Goal: Task Accomplishment & Management: Use online tool/utility

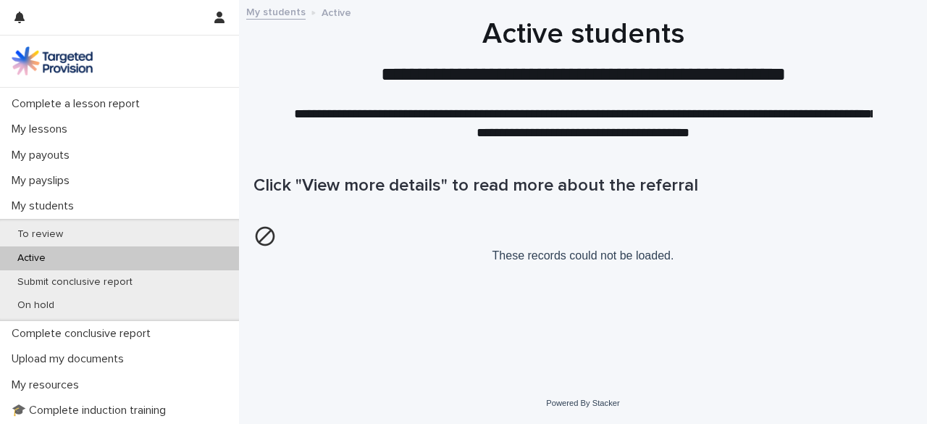
scroll to position [181, 0]
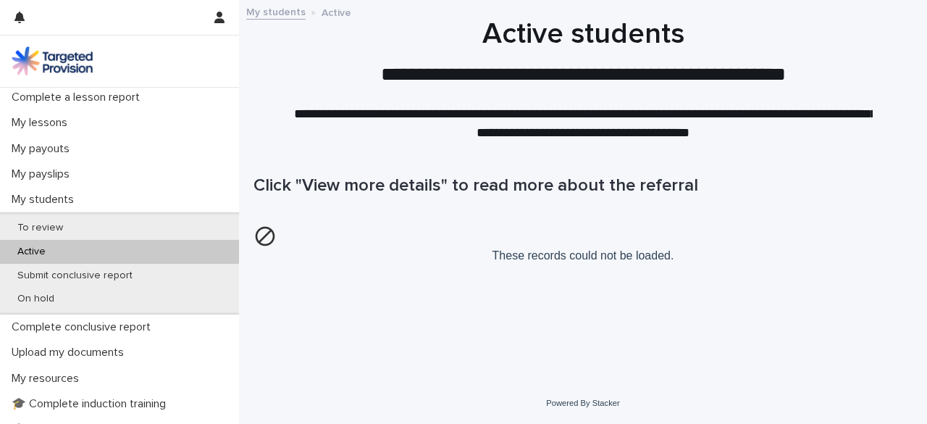
click at [647, 310] on div "Loading... Saving… Loading... Saving… Click "View more details" to read more ab…" at bounding box center [582, 246] width 673 height 200
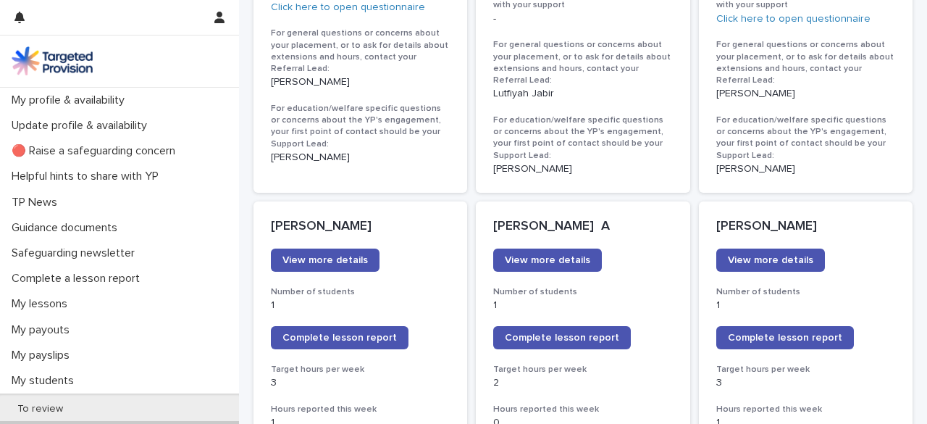
scroll to position [1119, 0]
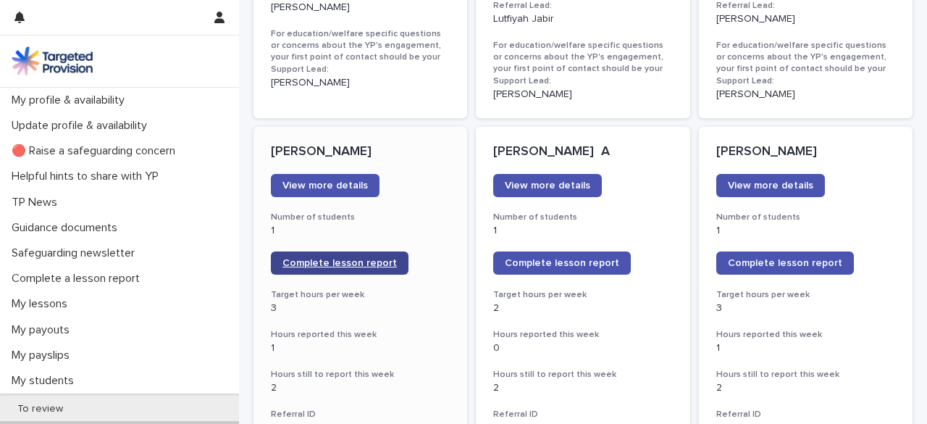
click at [368, 259] on link "Complete lesson report" at bounding box center [340, 262] width 138 height 23
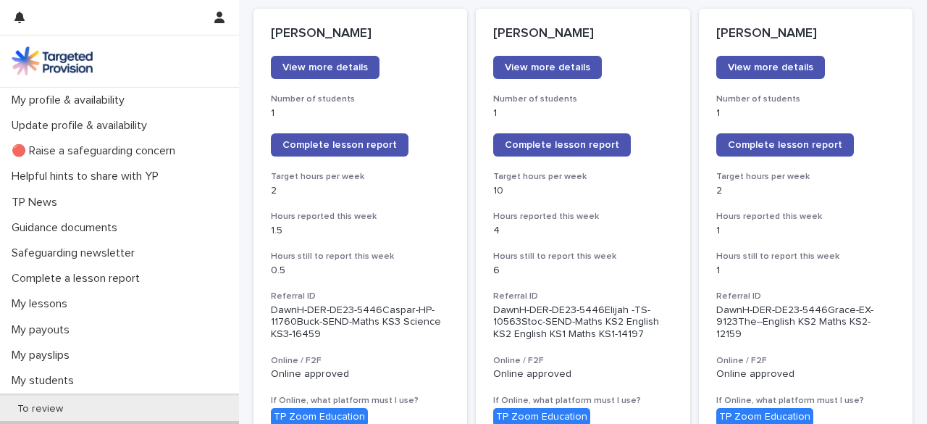
scroll to position [124, 0]
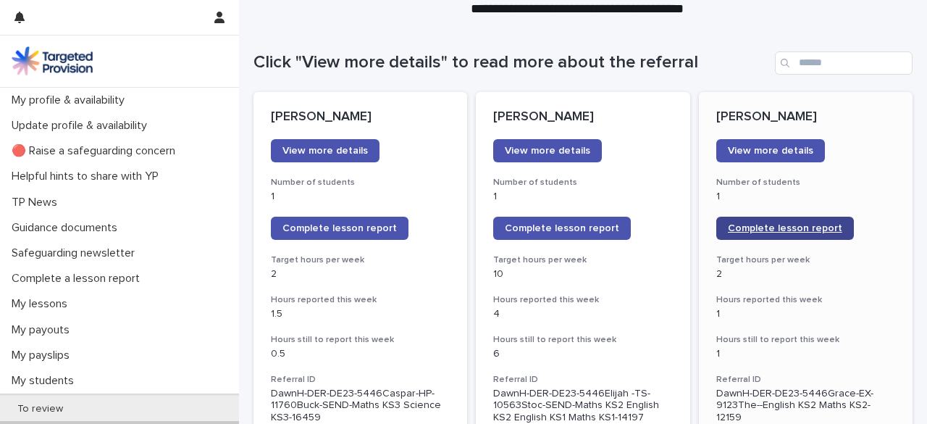
click at [758, 225] on span "Complete lesson report" at bounding box center [785, 228] width 114 height 10
